Goal: Information Seeking & Learning: Learn about a topic

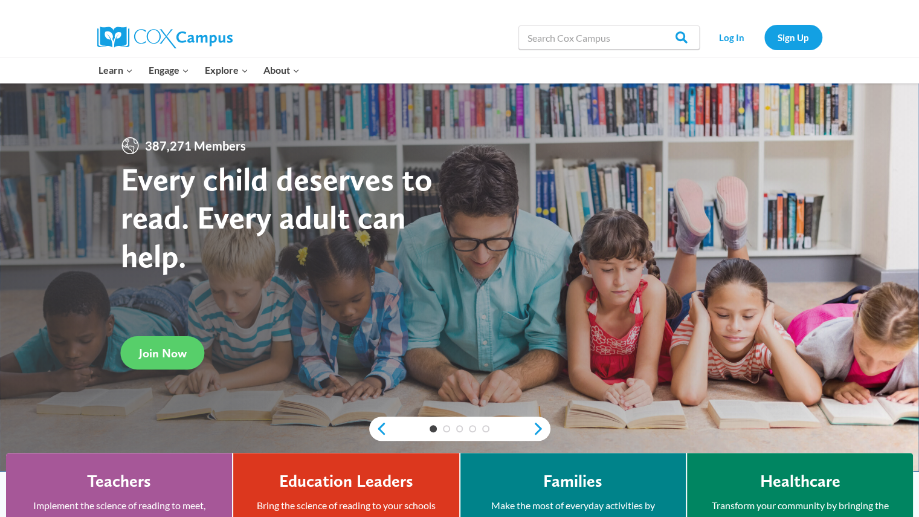
click at [148, 124] on div at bounding box center [459, 277] width 919 height 388
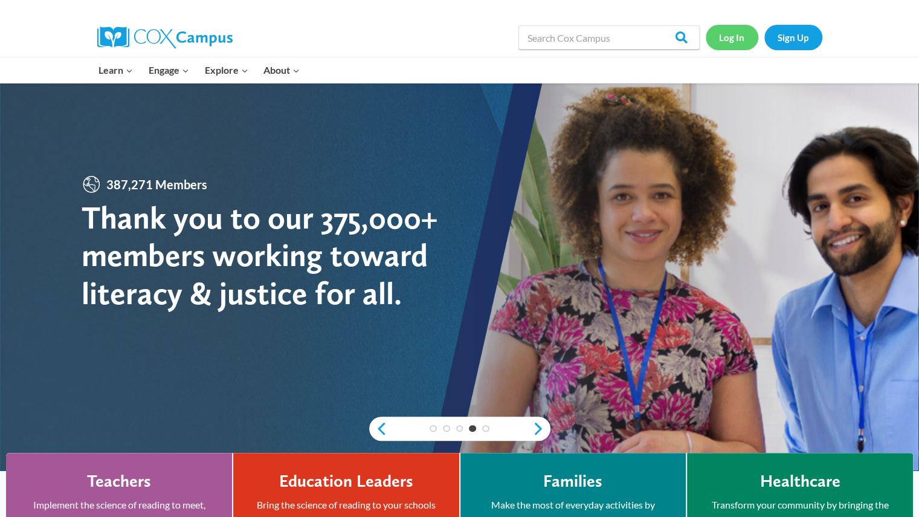
click at [722, 42] on link "Log In" at bounding box center [732, 37] width 53 height 25
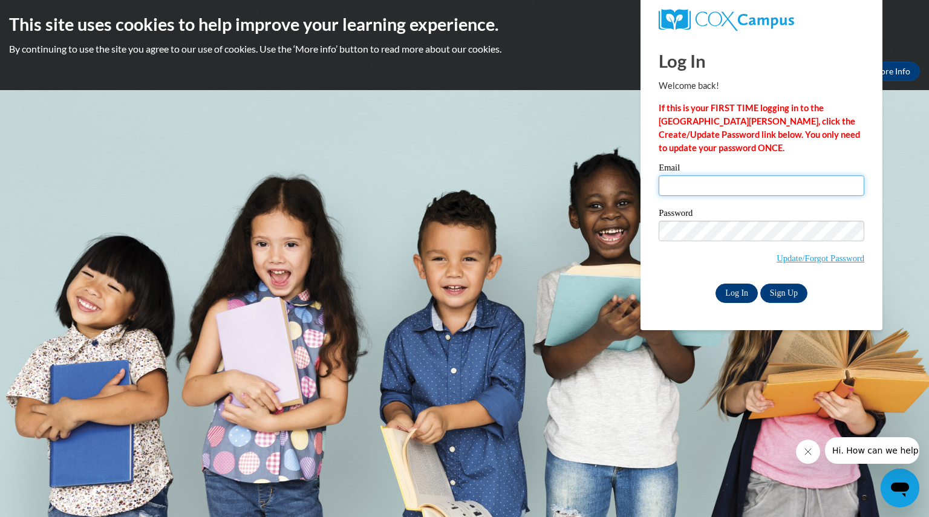
type input "baumjada@aasd.k12.wi.us"
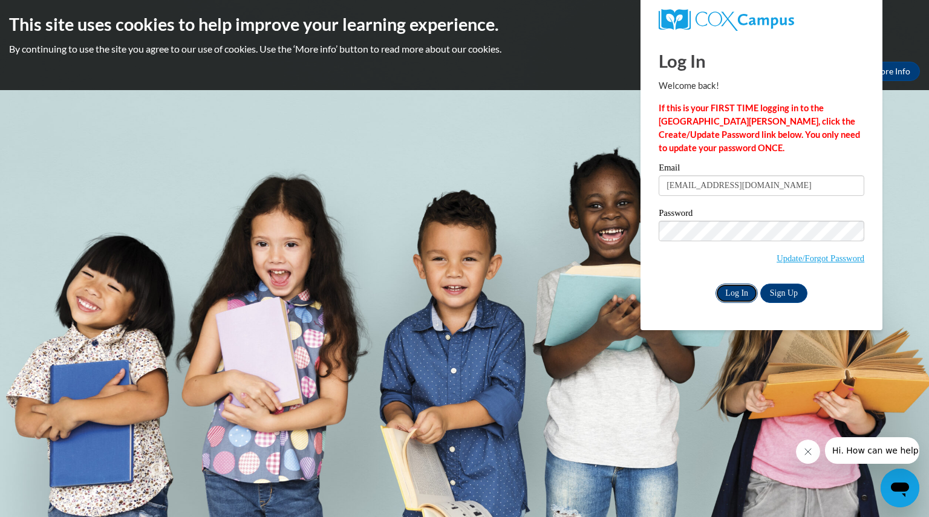
click at [738, 292] on input "Log In" at bounding box center [736, 293] width 42 height 19
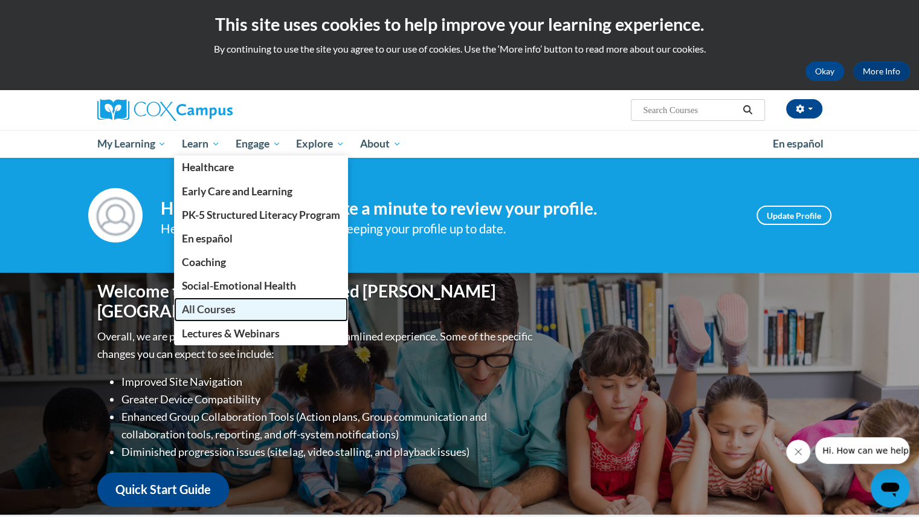
click at [224, 311] on span "All Courses" at bounding box center [209, 309] width 54 height 13
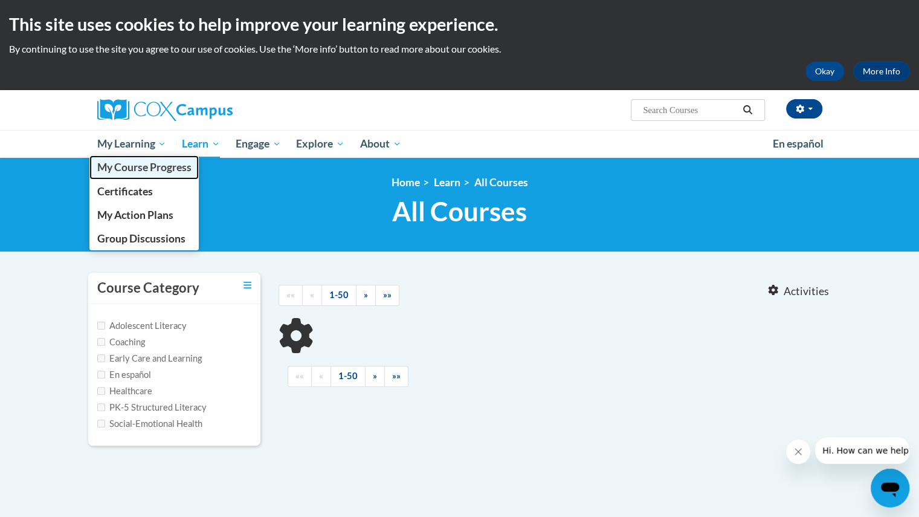
click at [131, 166] on span "My Course Progress" at bounding box center [144, 167] width 94 height 13
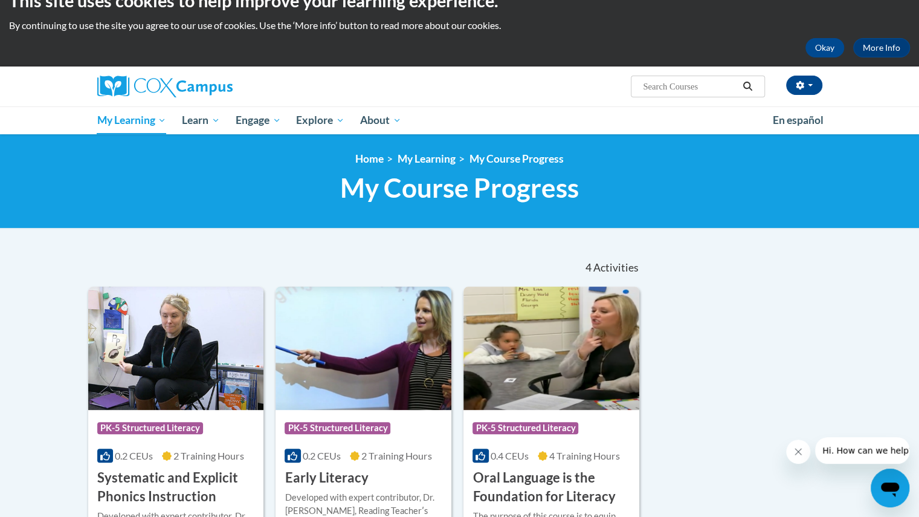
scroll to position [17, 0]
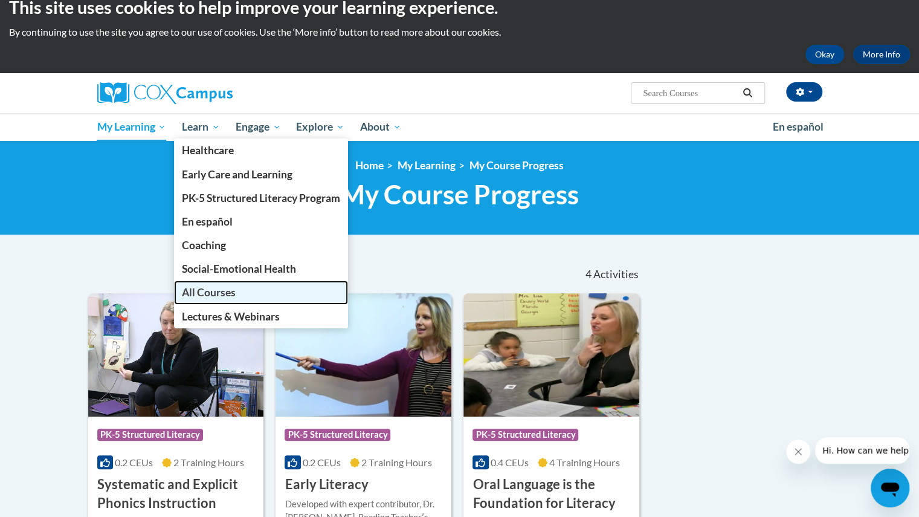
click at [206, 290] on span "All Courses" at bounding box center [209, 292] width 54 height 13
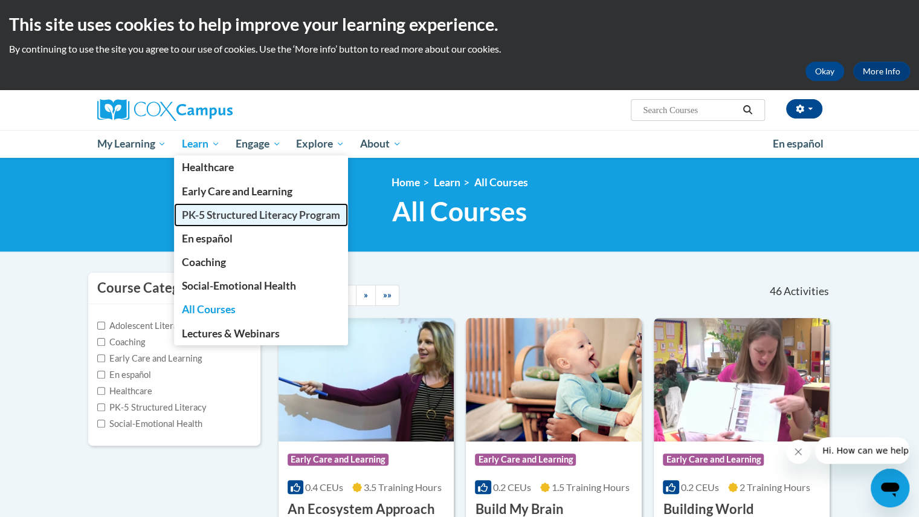
click at [202, 215] on span "PK-5 Structured Literacy Program" at bounding box center [261, 215] width 158 height 13
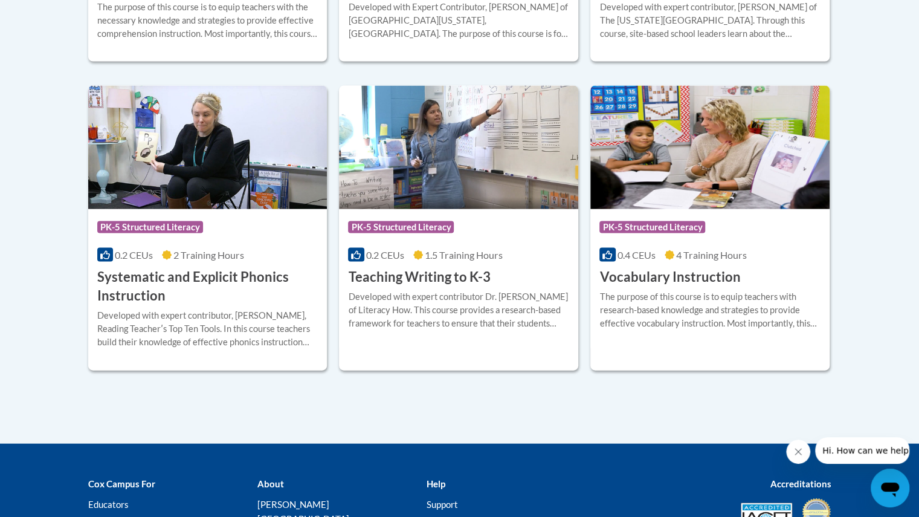
scroll to position [1393, 0]
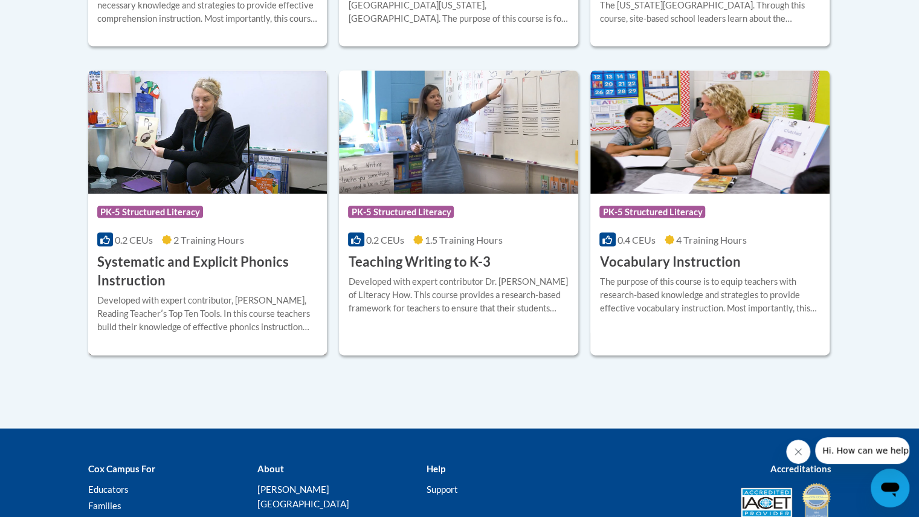
click at [210, 203] on div "Course Category: PK-5 Structured Literacy" at bounding box center [207, 213] width 221 height 27
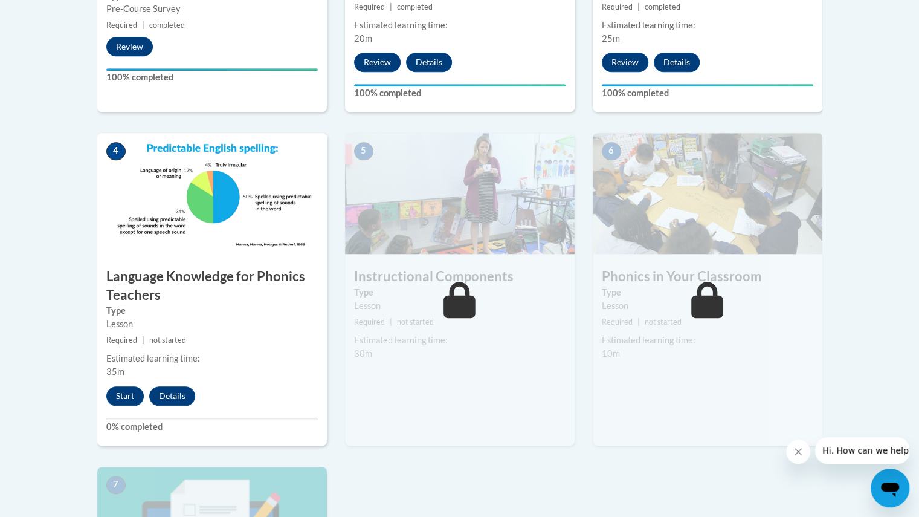
scroll to position [588, 0]
click at [121, 390] on button "Start" at bounding box center [124, 396] width 37 height 19
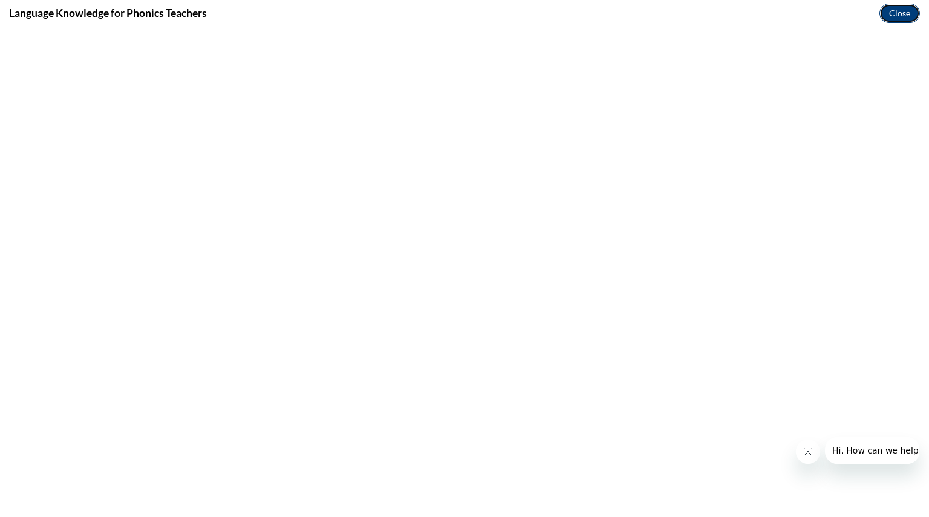
click at [900, 10] on button "Close" at bounding box center [899, 13] width 41 height 19
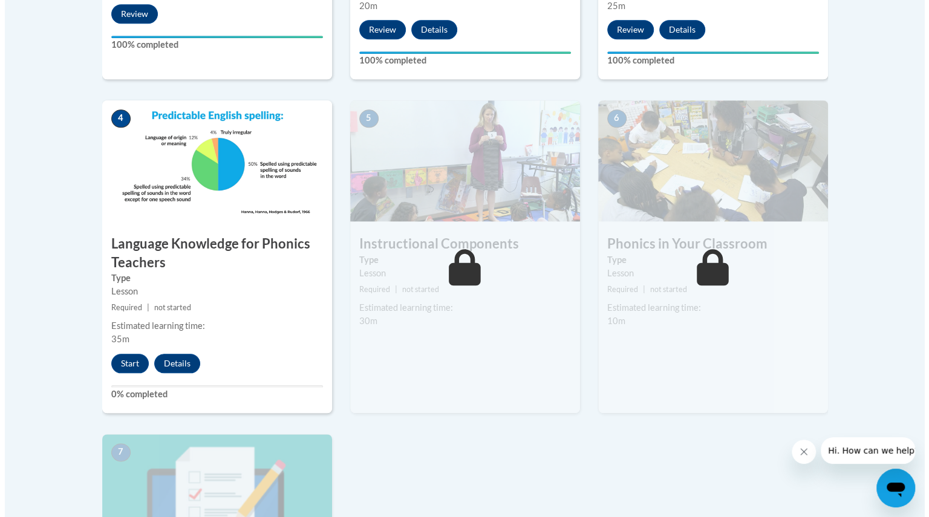
scroll to position [621, 0]
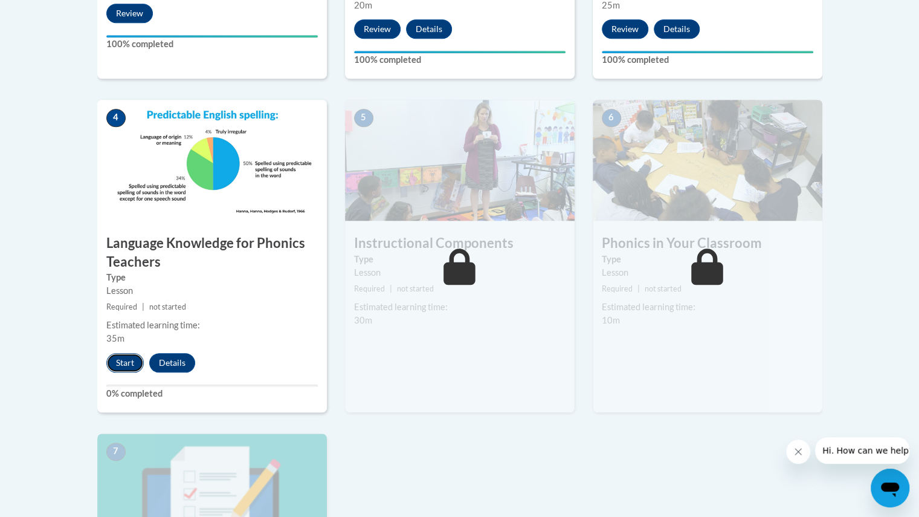
click at [122, 358] on button "Start" at bounding box center [124, 362] width 37 height 19
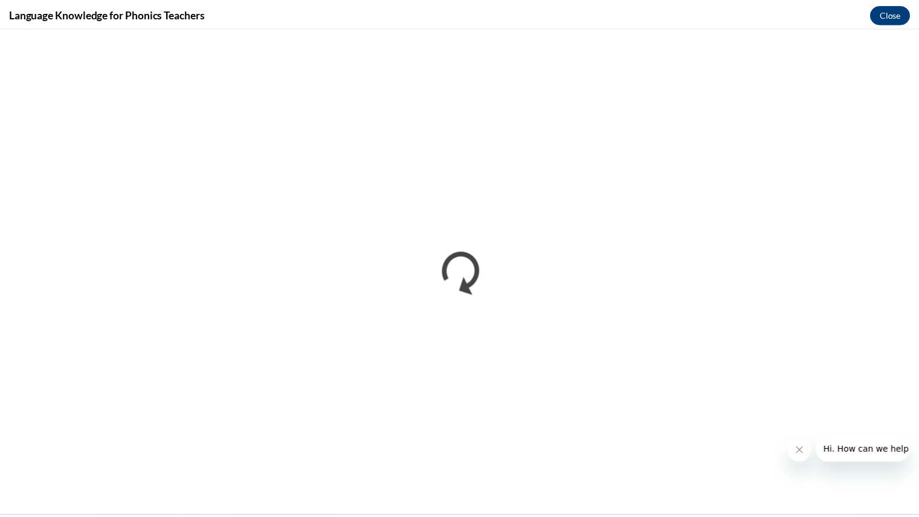
scroll to position [0, 0]
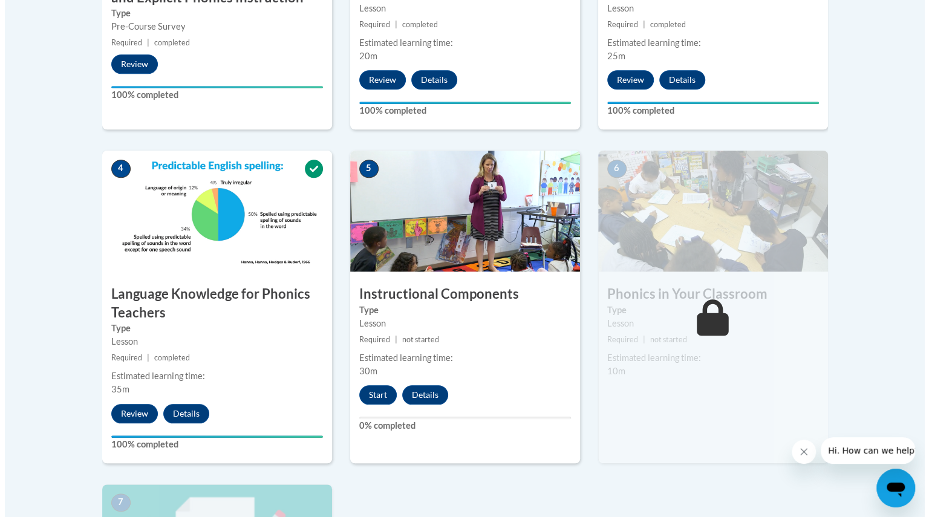
scroll to position [568, 0]
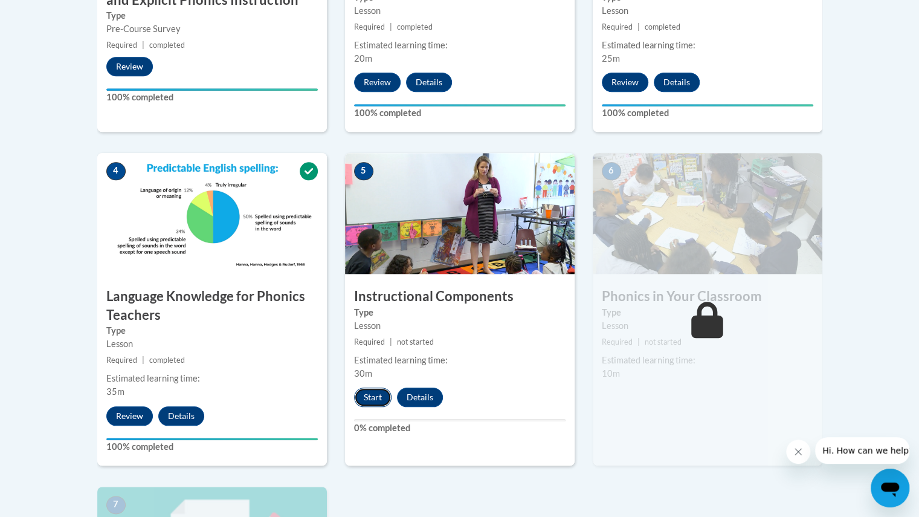
click at [372, 391] on button "Start" at bounding box center [372, 397] width 37 height 19
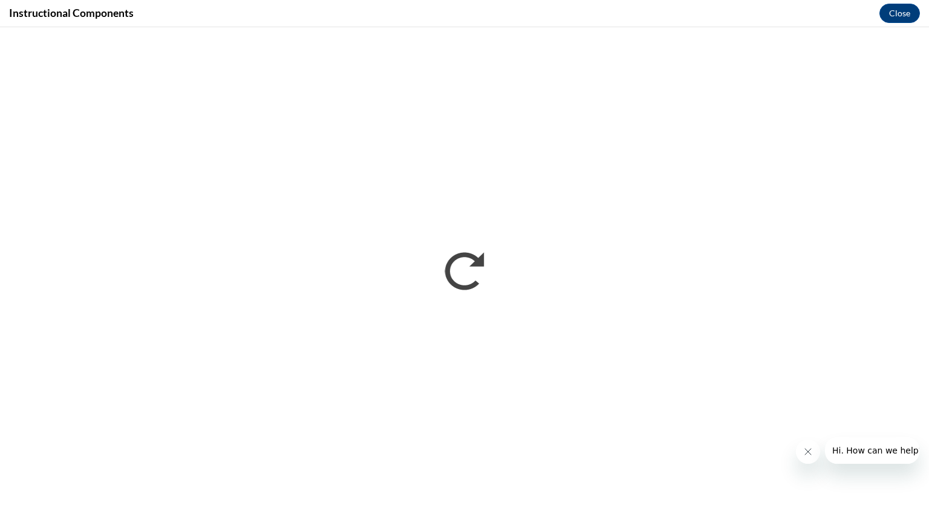
scroll to position [0, 0]
